Goal: Find specific page/section: Find specific page/section

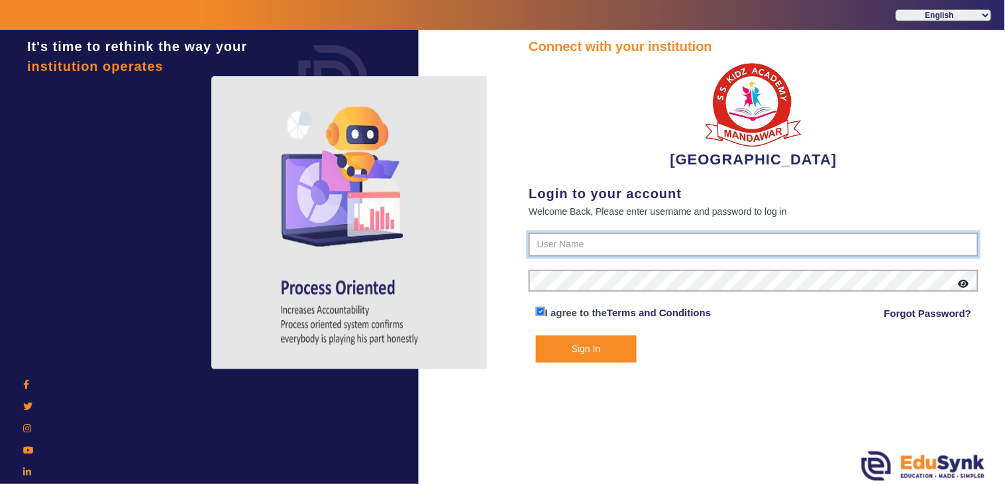
type input "9928895959"
click at [588, 358] on button "Sign In" at bounding box center [586, 348] width 101 height 27
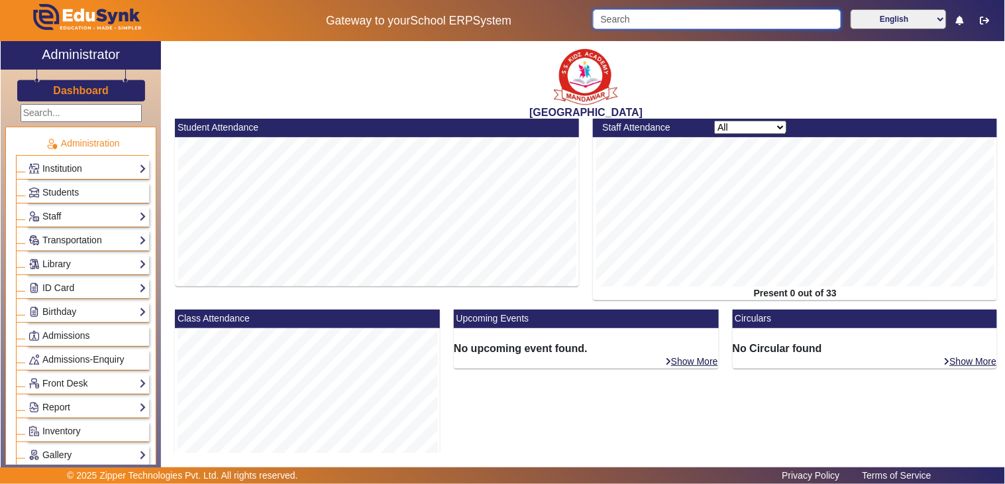
click at [641, 21] on input "Search" at bounding box center [717, 19] width 248 height 20
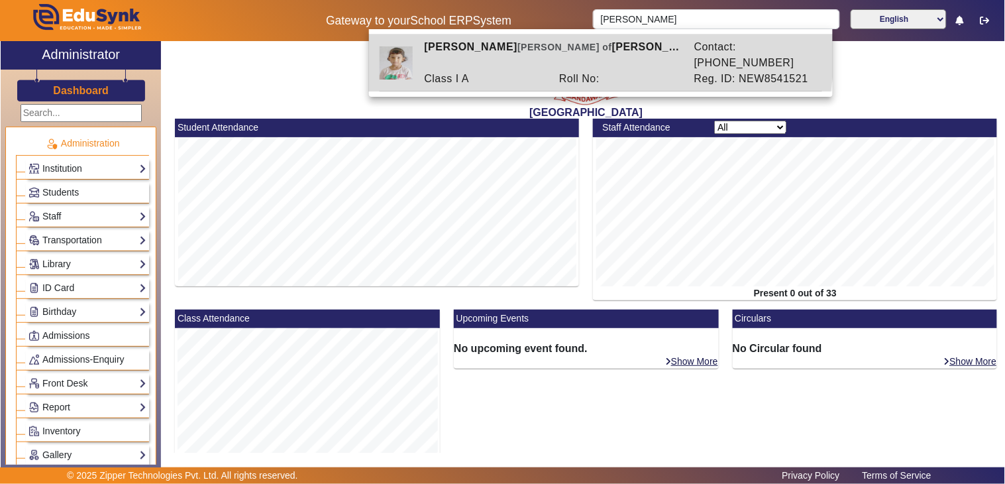
click at [578, 54] on div "[PERSON_NAME] of [PERSON_NAME] [PERSON_NAME]" at bounding box center [552, 55] width 270 height 32
type input "[PERSON_NAME]"
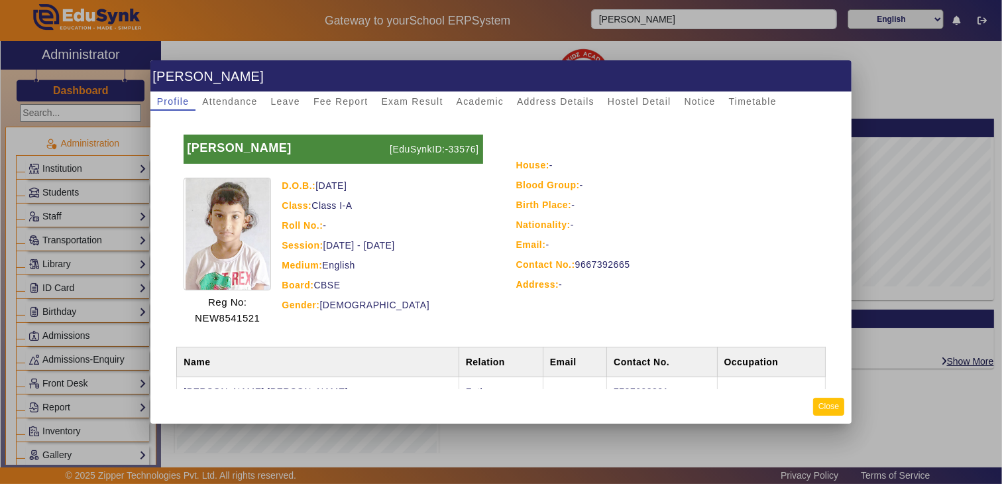
click at [829, 410] on button "Close" at bounding box center [828, 407] width 31 height 18
